Goal: Transaction & Acquisition: Purchase product/service

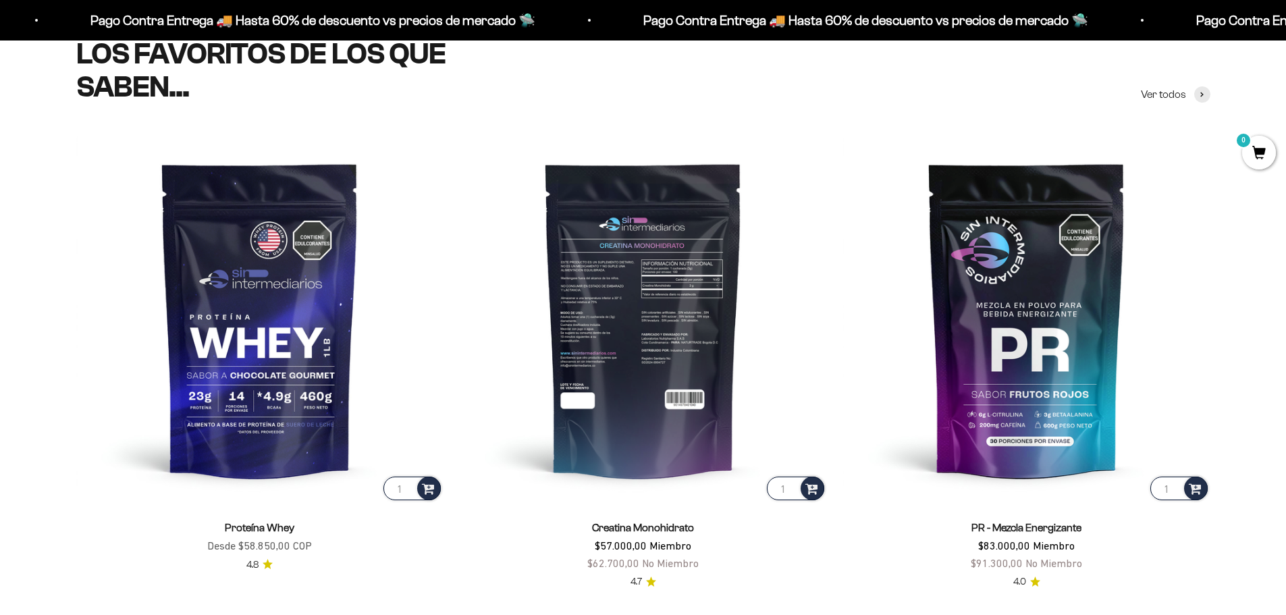
scroll to position [675, 0]
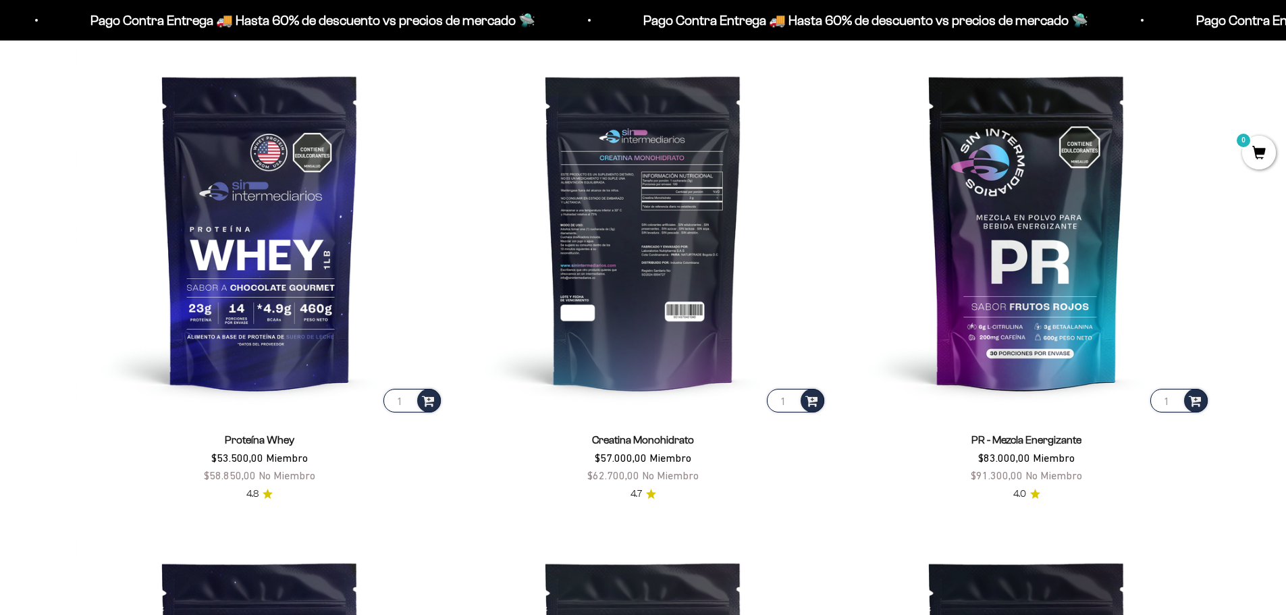
click at [469, 392] on img at bounding box center [643, 231] width 367 height 367
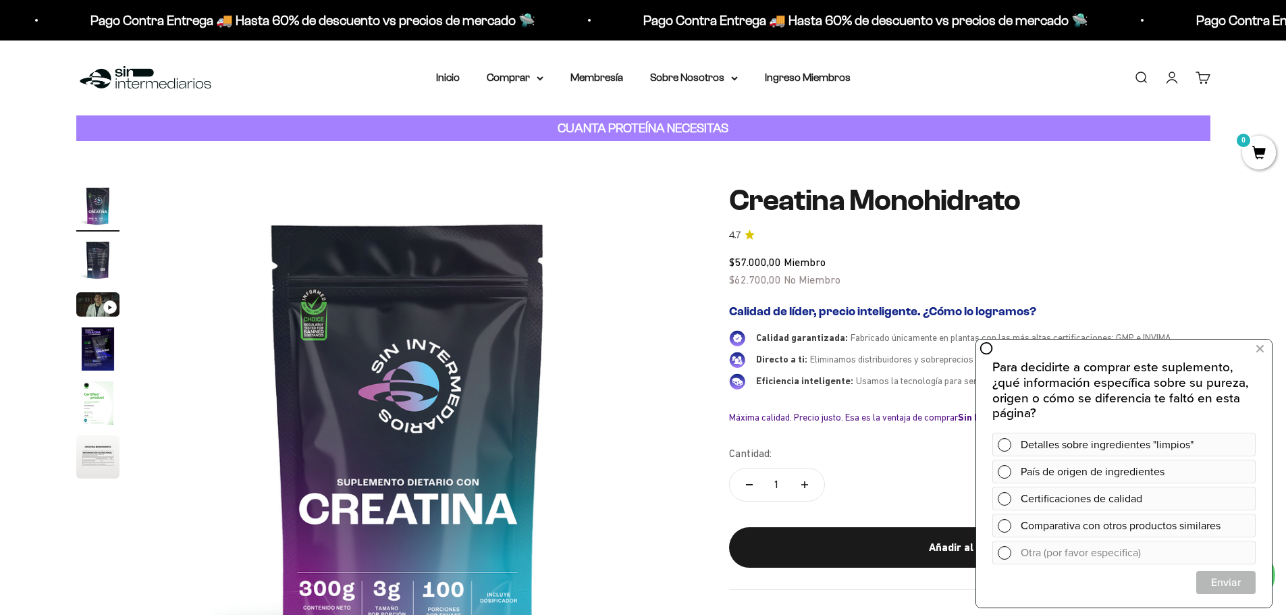
click at [304, 95] on div "Menú Buscar Inicio Comprar Proteínas Ver Todos Whey Iso Vegan Pancakes Pre-Entr…" at bounding box center [643, 77] width 1286 height 75
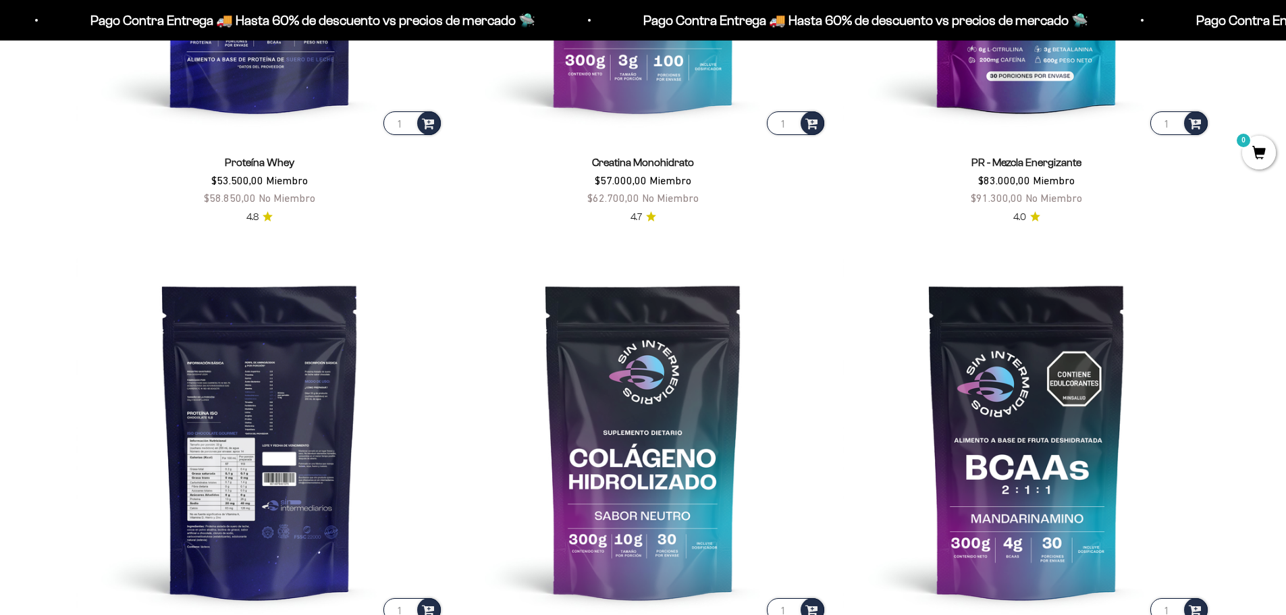
scroll to position [877, 0]
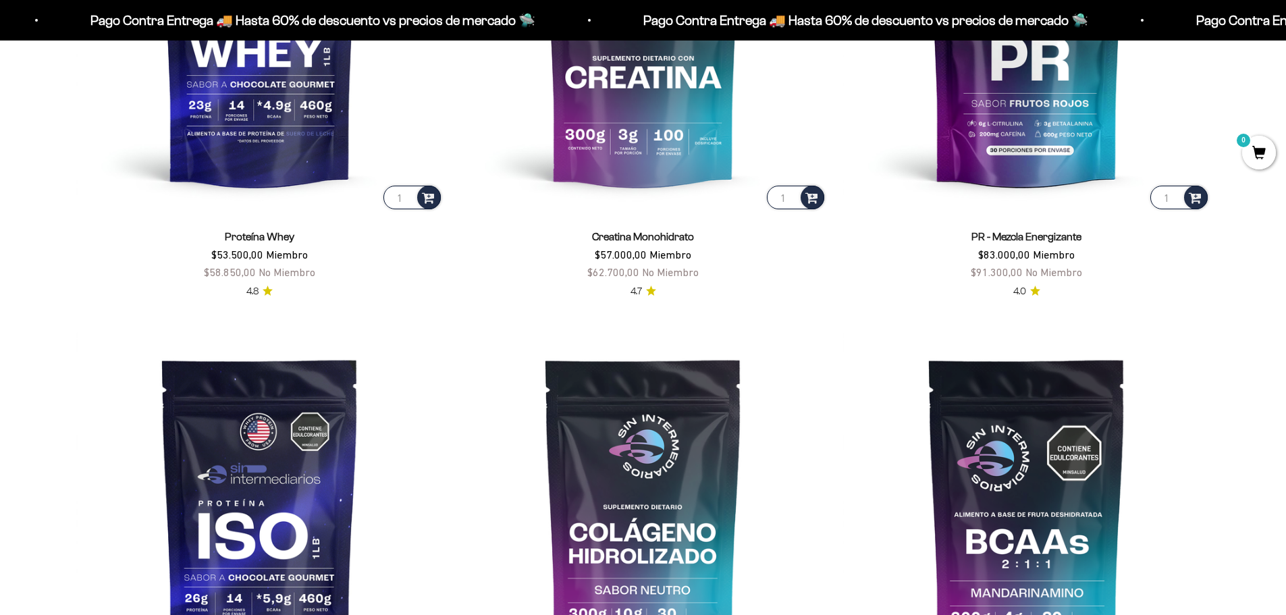
click at [253, 228] on span "Proteína Whey" at bounding box center [260, 236] width 70 height 17
click at [248, 240] on link "Proteína Whey" at bounding box center [260, 236] width 70 height 11
